Goal: Information Seeking & Learning: Learn about a topic

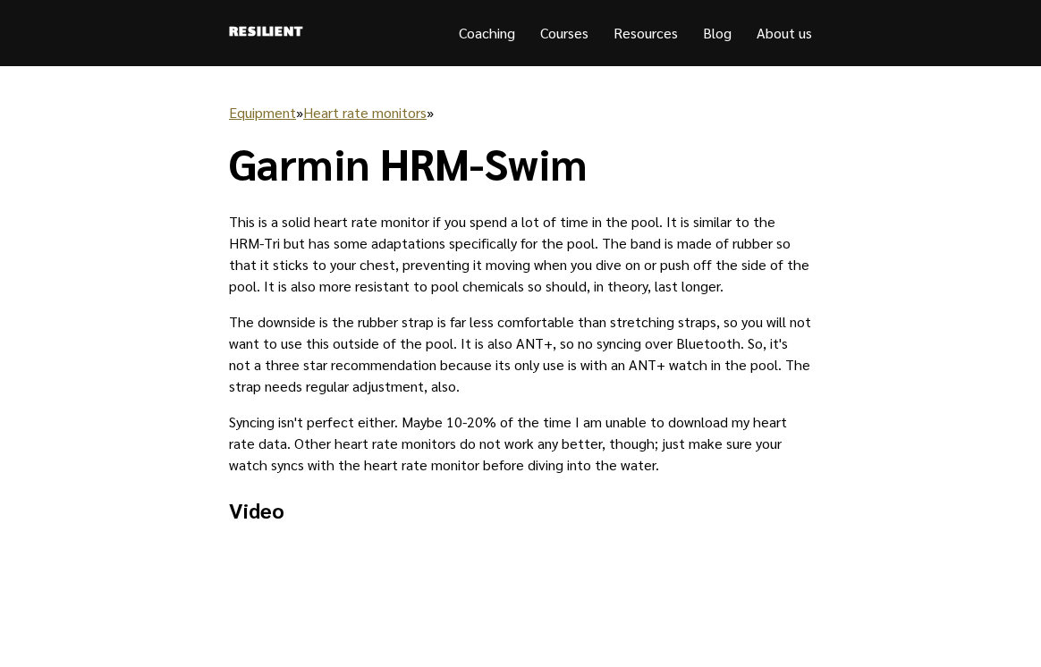
click at [341, 117] on link "Heart rate monitors" at bounding box center [364, 112] width 123 height 19
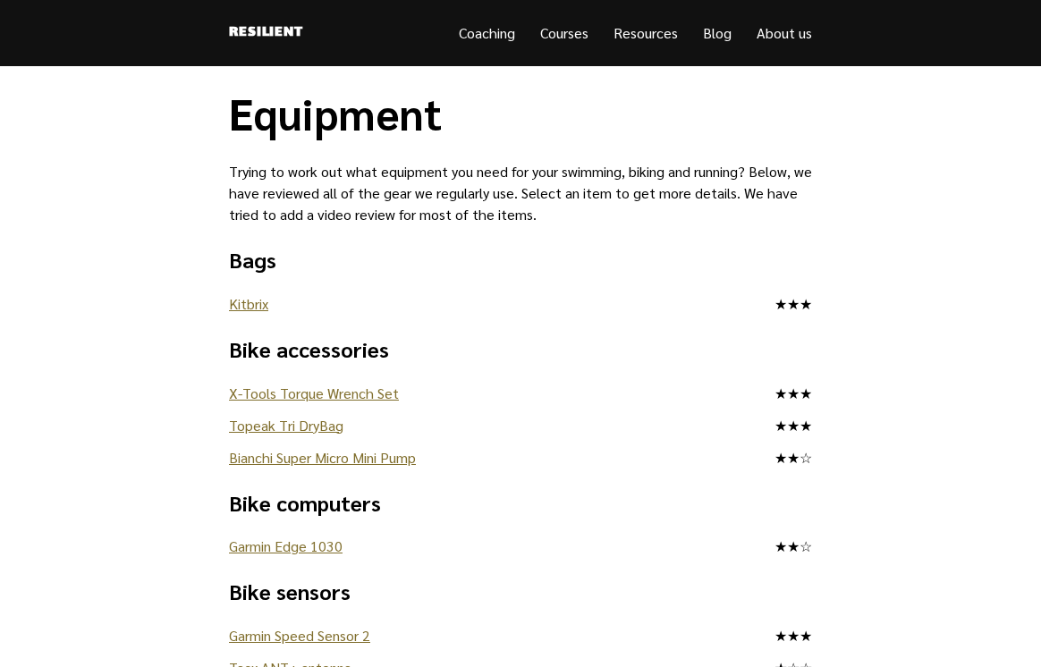
scroll to position [1489, 0]
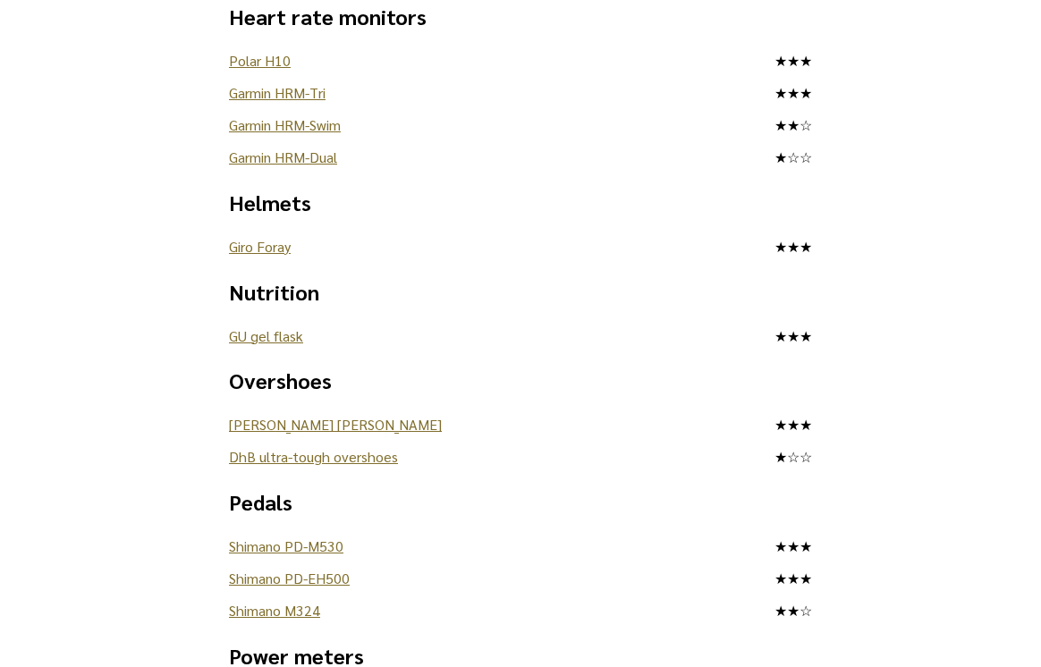
click at [308, 88] on link "Garmin HRM-Tri" at bounding box center [277, 92] width 97 height 19
